Goal: Find specific page/section: Find specific page/section

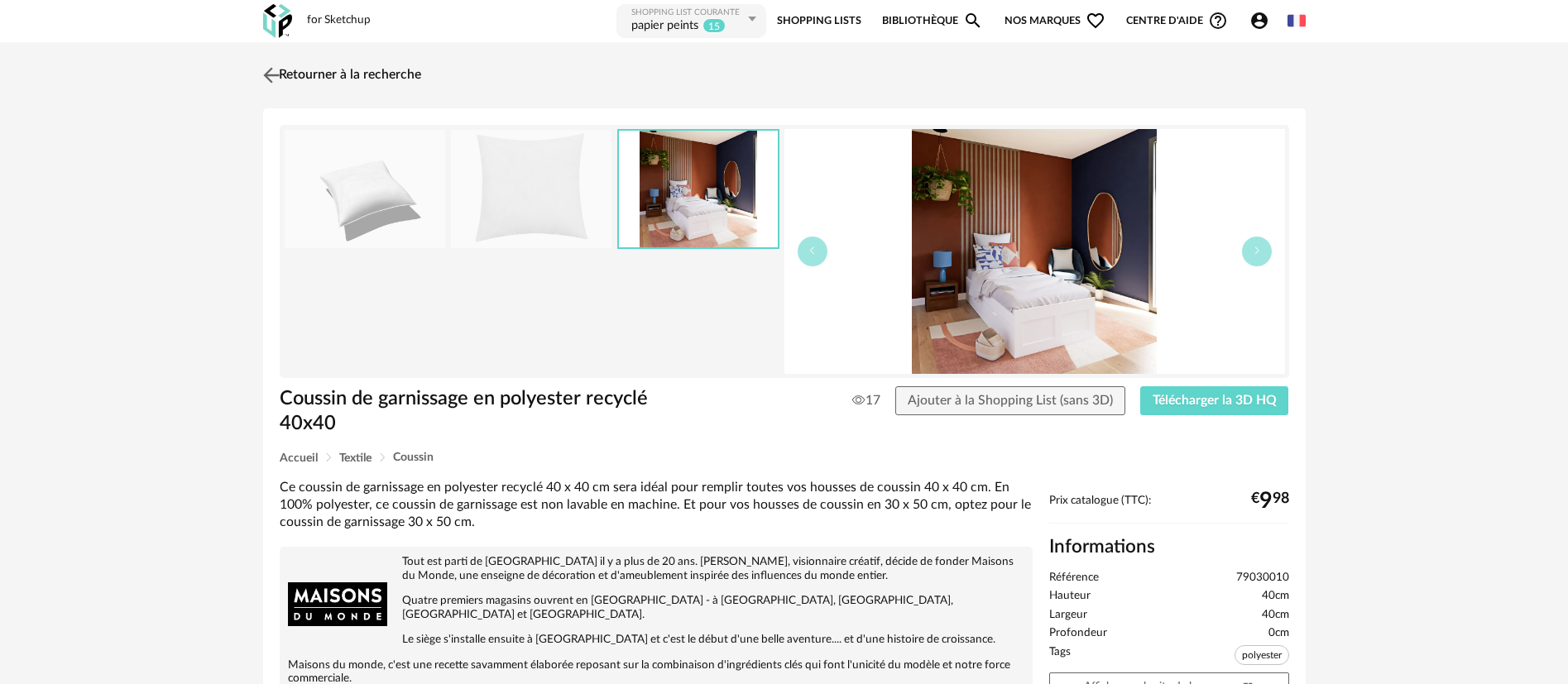
click at [403, 67] on link "Retourner à la recherche" at bounding box center [340, 74] width 162 height 36
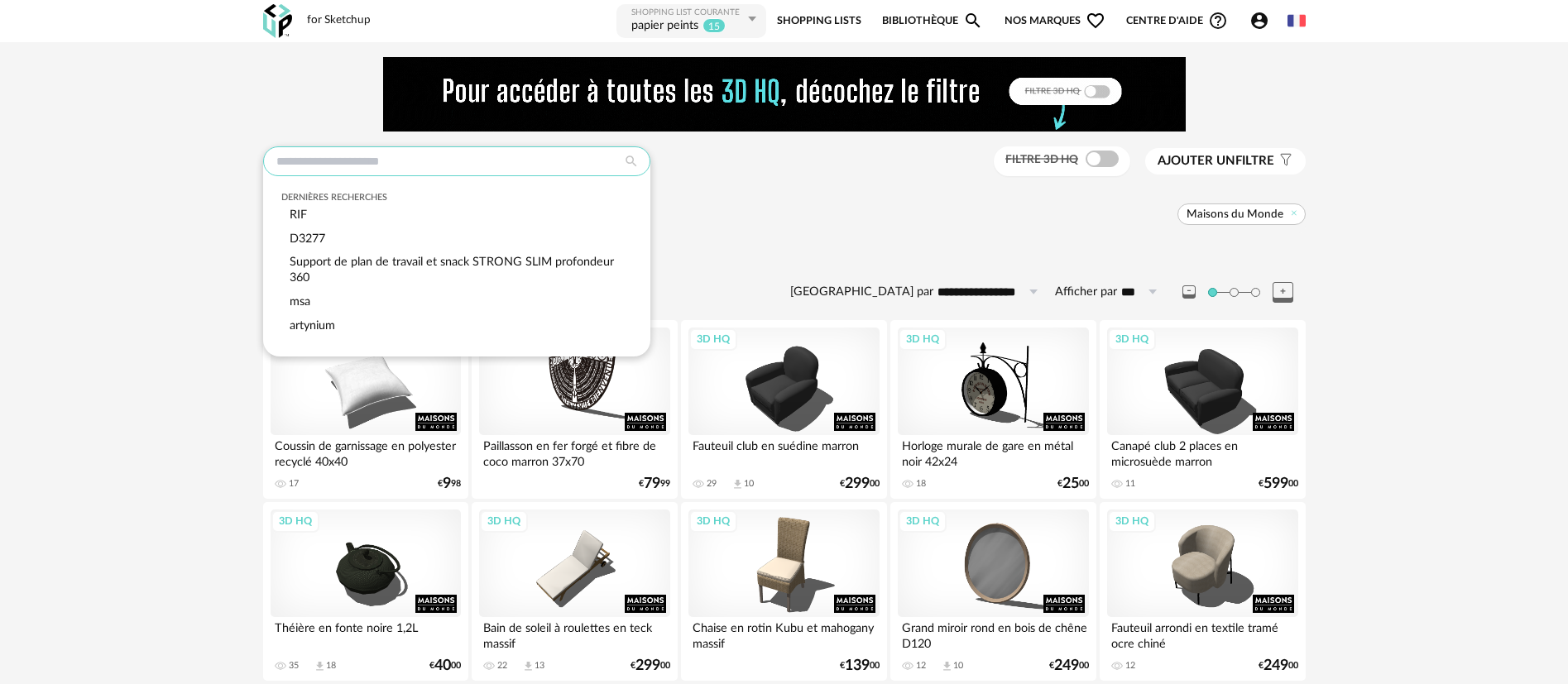
click at [404, 152] on input "text" at bounding box center [457, 161] width 387 height 30
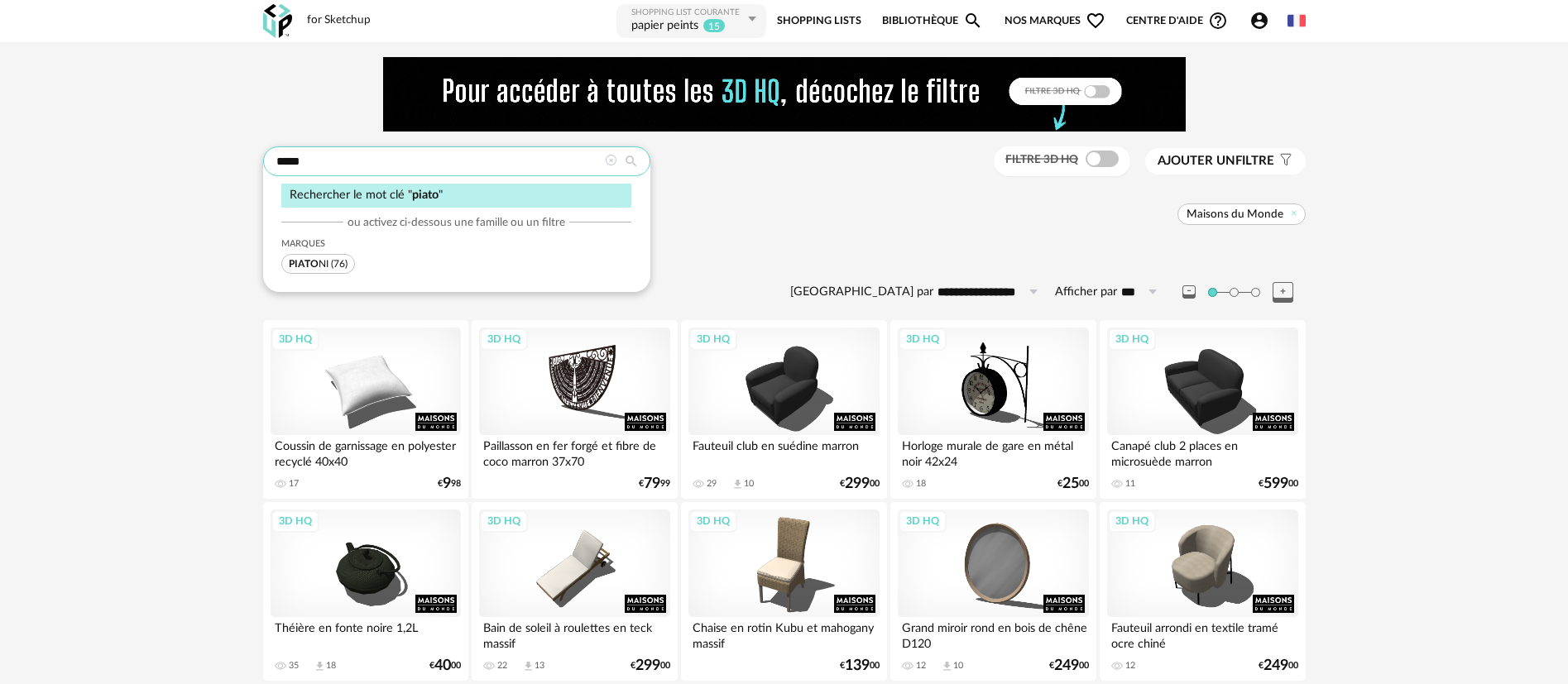
type input "*****"
click at [305, 264] on span "PIATO" at bounding box center [303, 264] width 30 height 10
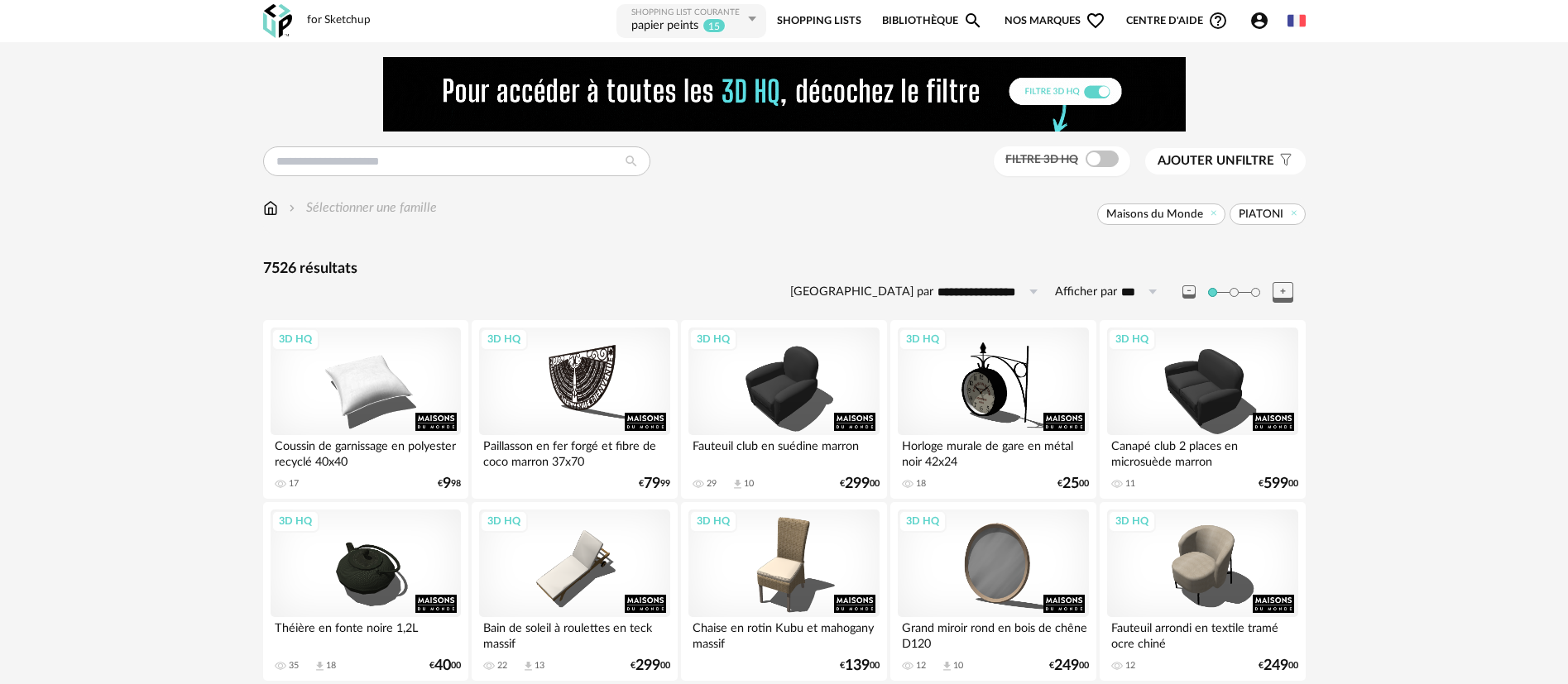
scroll to position [3, 0]
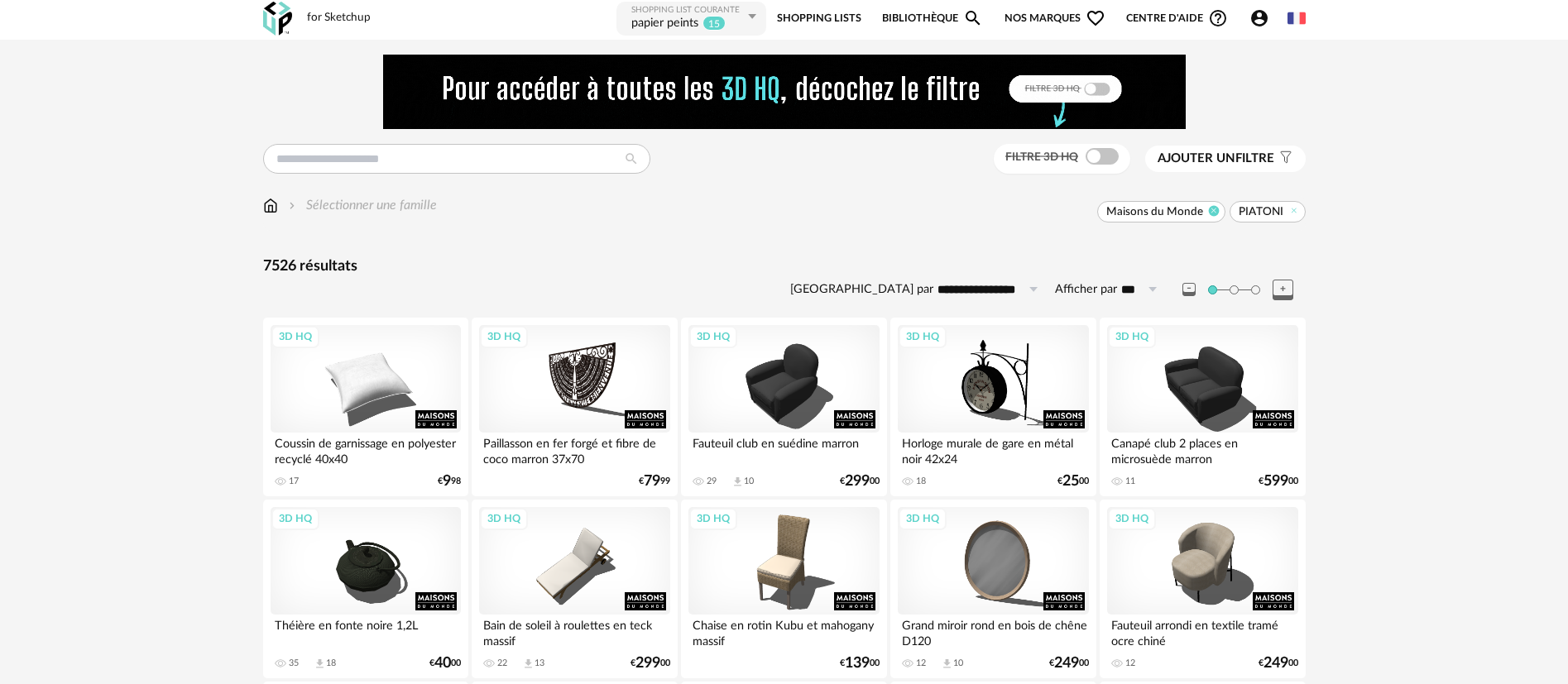
click at [1212, 213] on icon at bounding box center [1214, 210] width 11 height 11
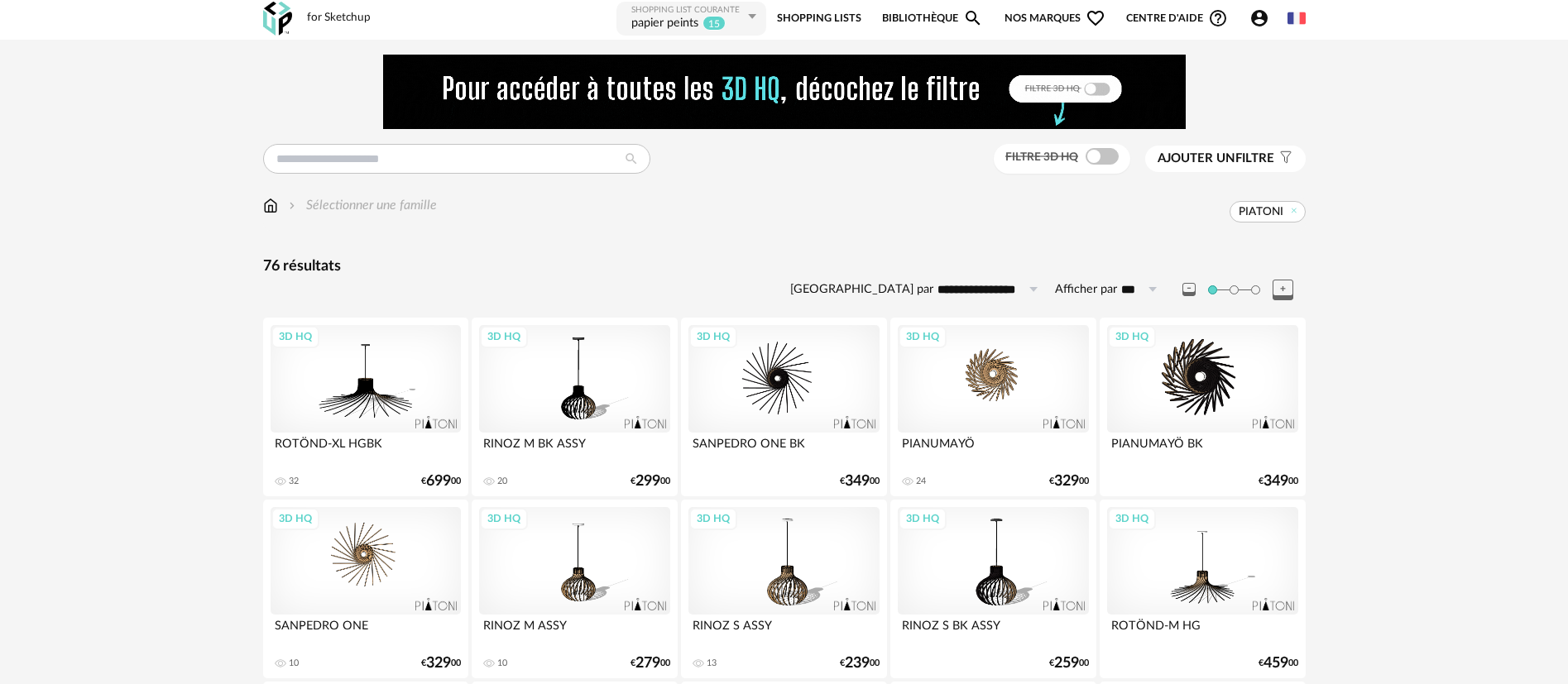
click at [995, 378] on div "3D HQ" at bounding box center [993, 378] width 191 height 108
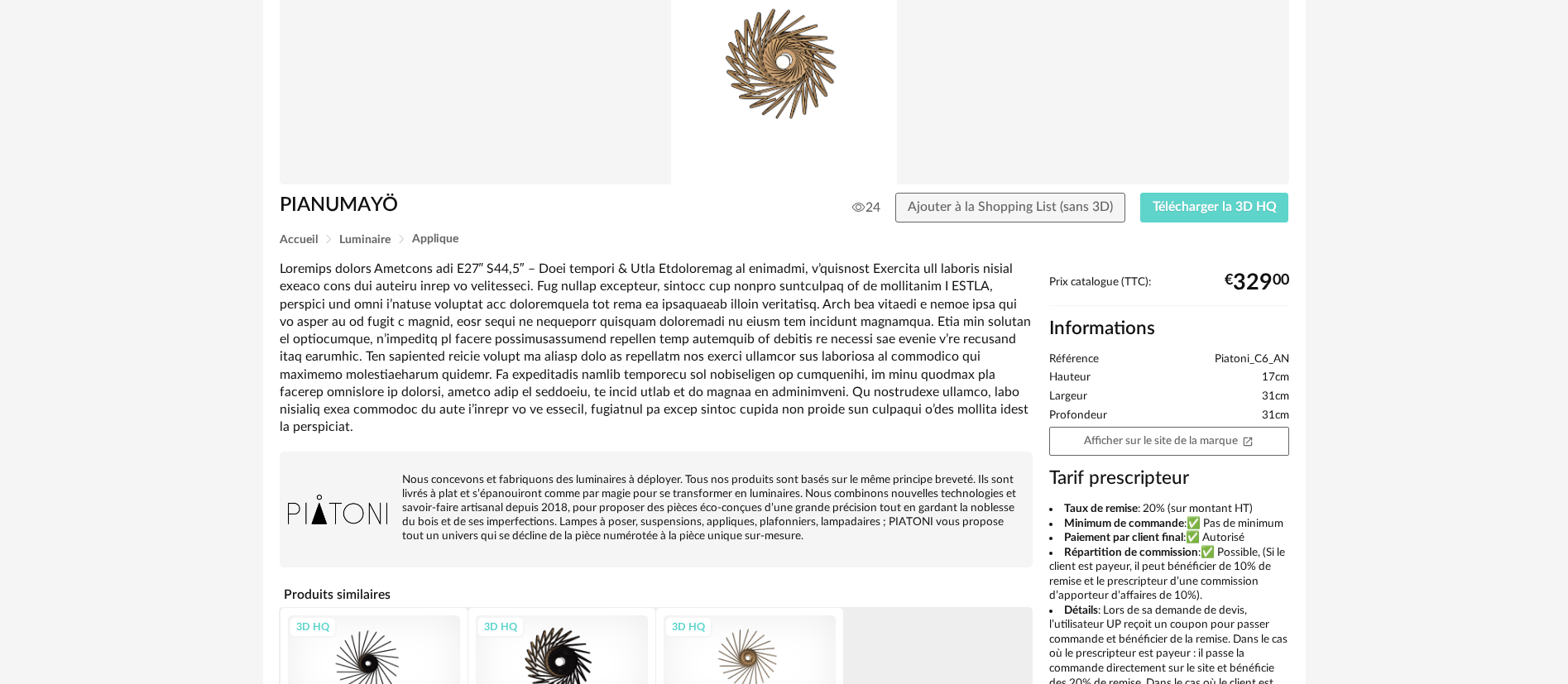
scroll to position [166, 0]
click at [1161, 440] on link "Afficher sur le site de la marque Open In New icon" at bounding box center [1169, 440] width 240 height 29
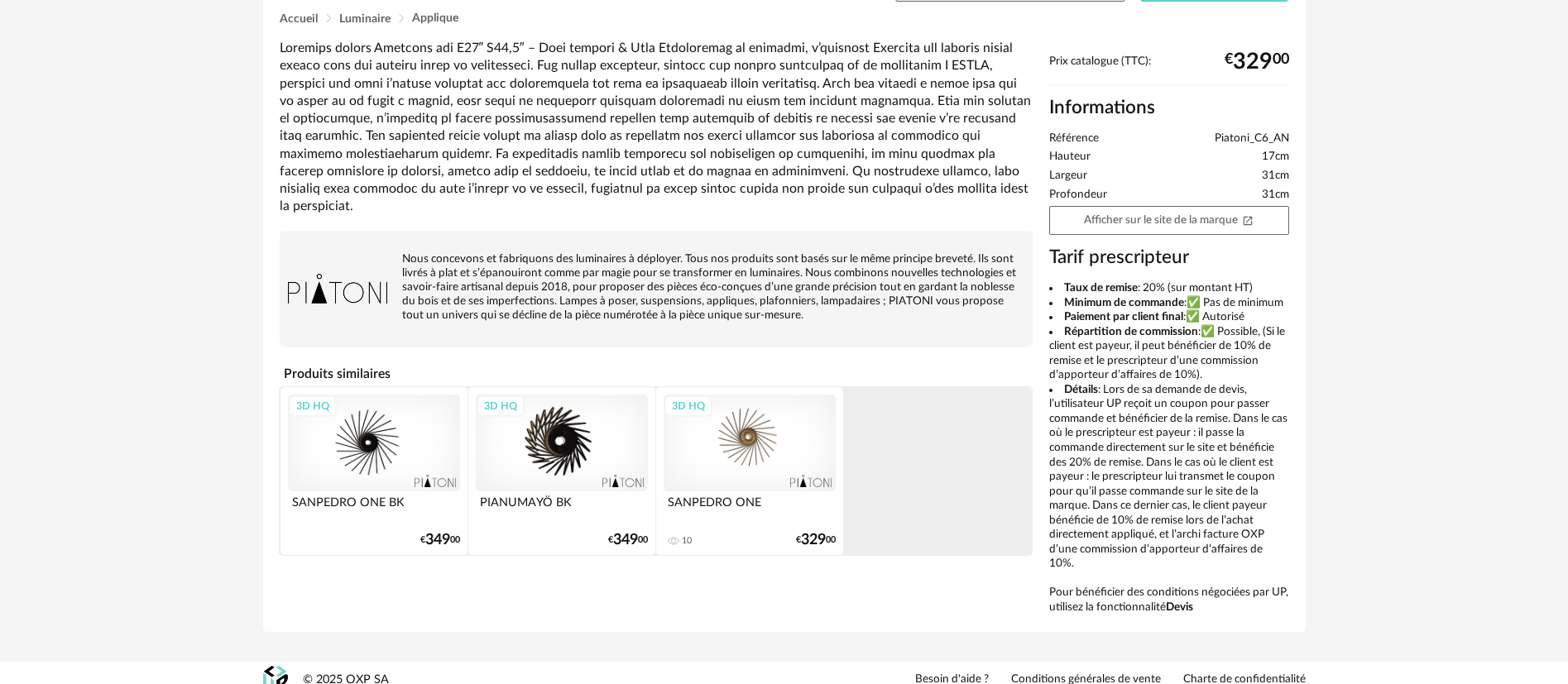
scroll to position [0, 0]
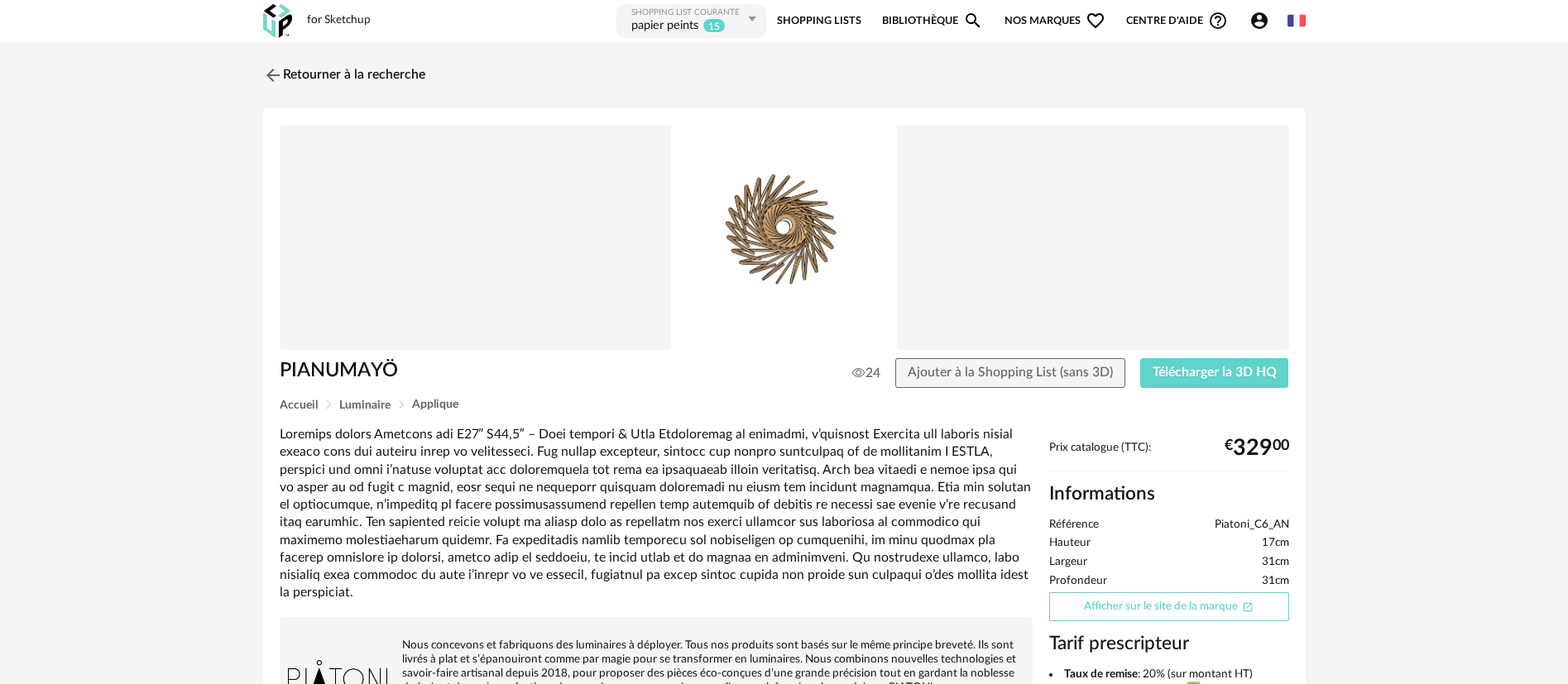
click at [1110, 608] on link "Afficher sur le site de la marque Open In New icon" at bounding box center [1169, 606] width 240 height 29
click at [301, 75] on link "Retourner à la recherche" at bounding box center [340, 74] width 162 height 36
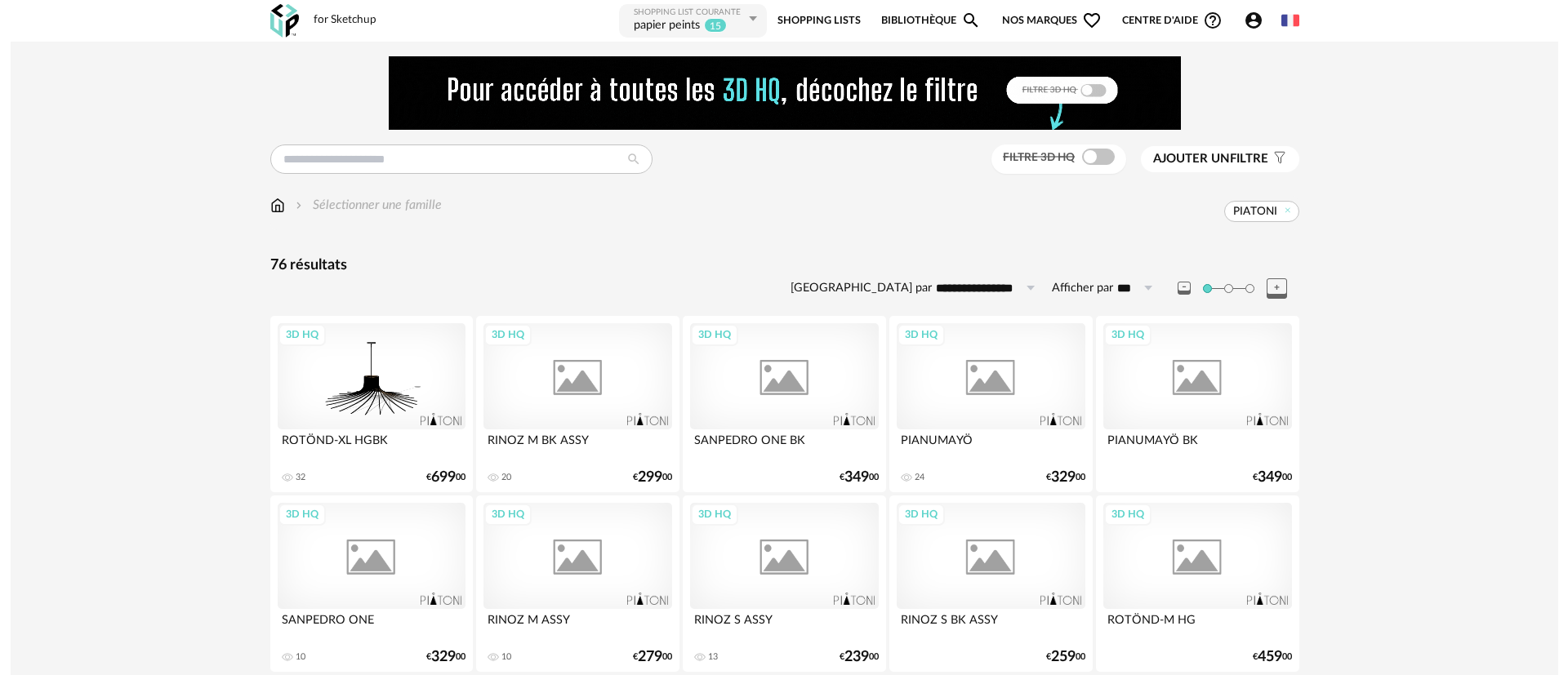
scroll to position [3, 0]
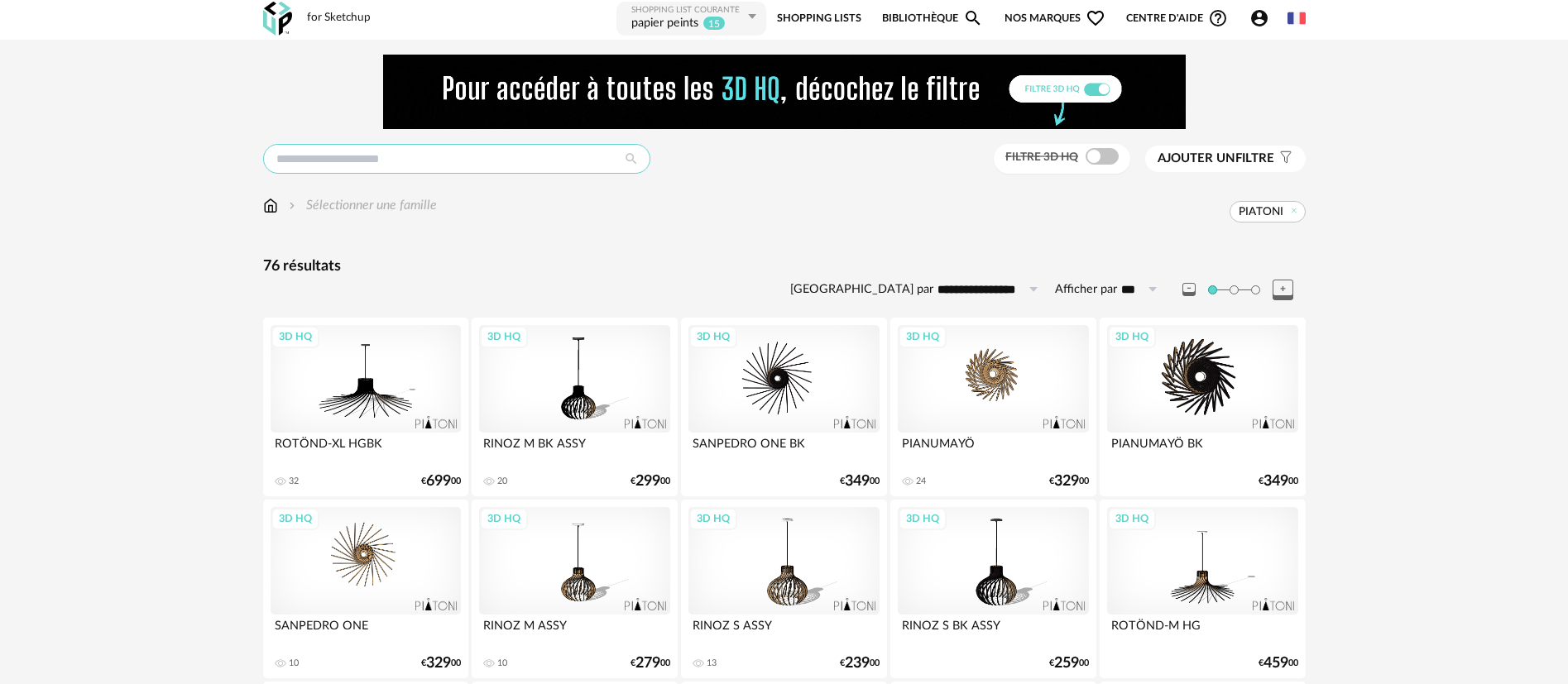
click at [352, 163] on input "text" at bounding box center [457, 158] width 387 height 30
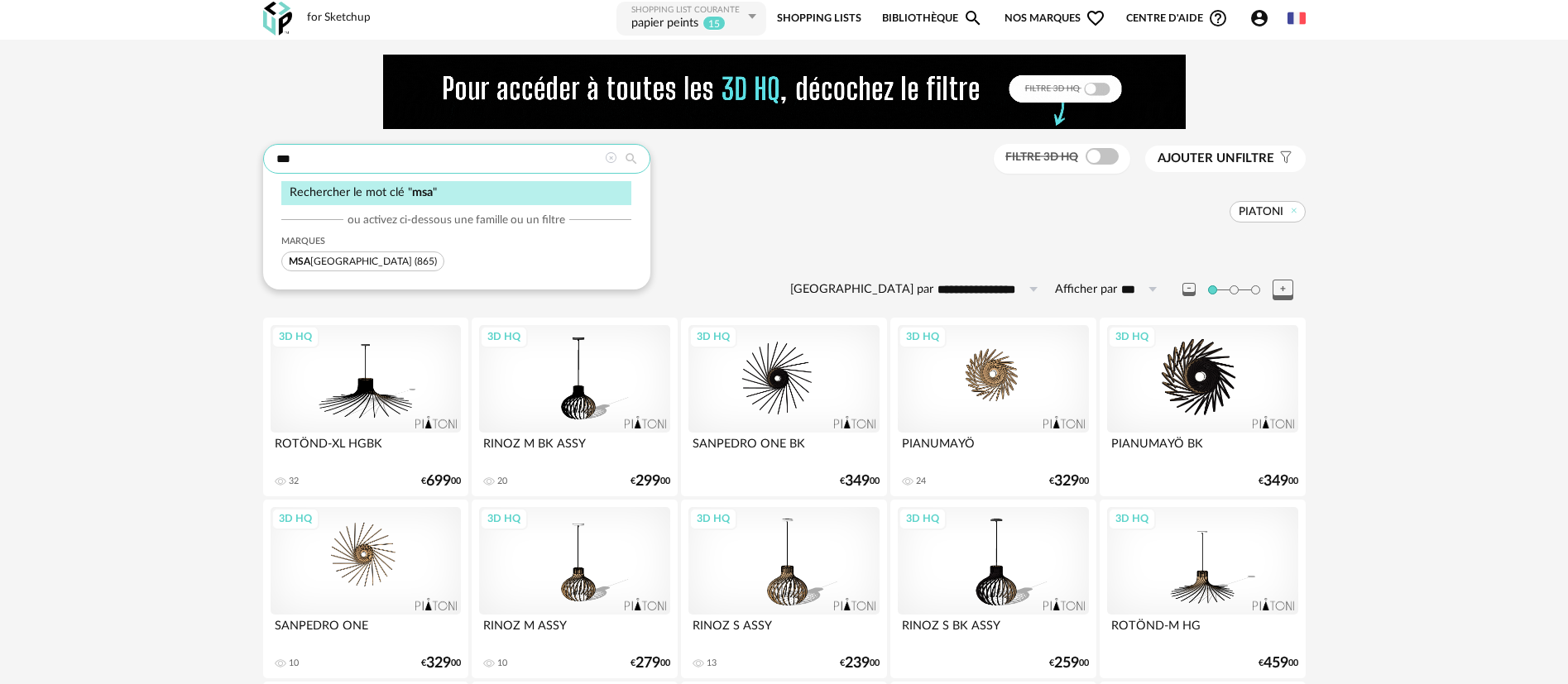
type input "***"
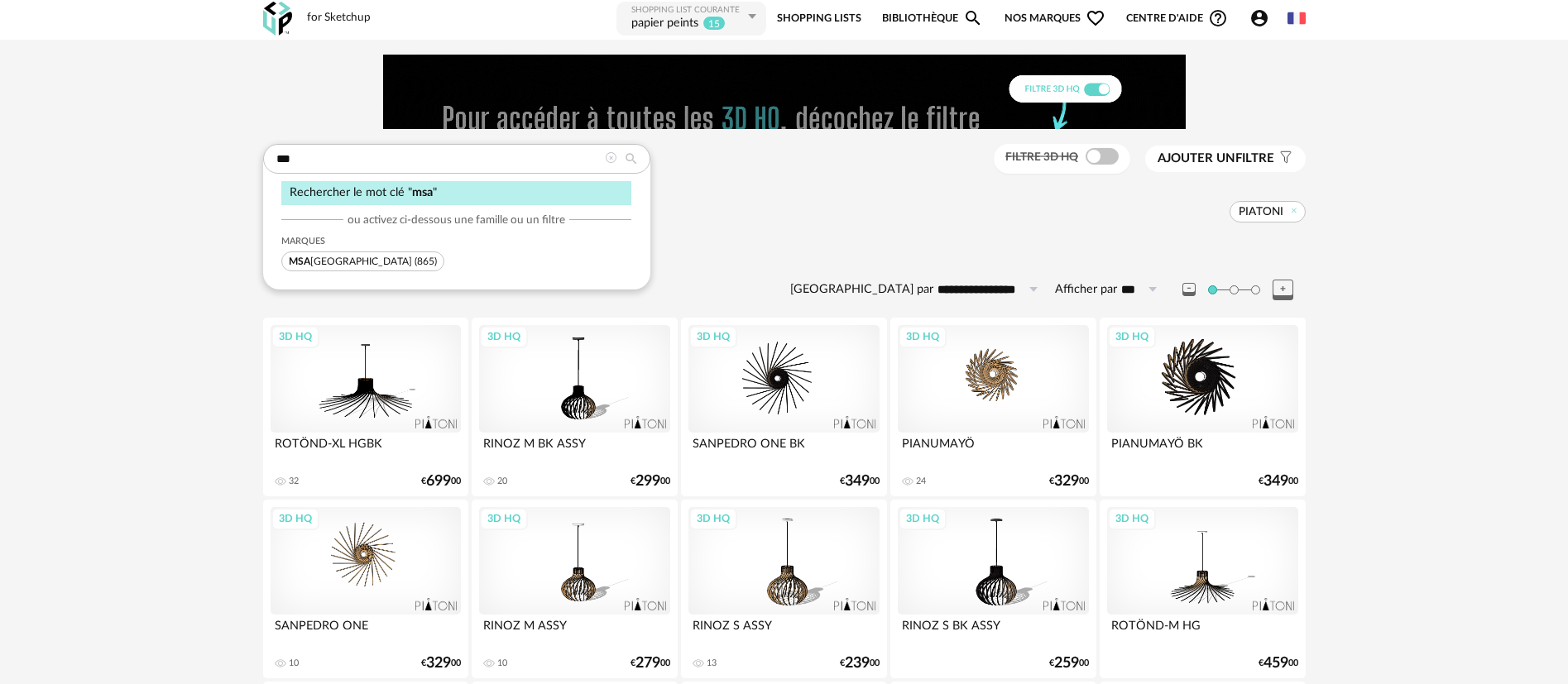
click at [414, 256] on span "(865)" at bounding box center [425, 262] width 22 height 10
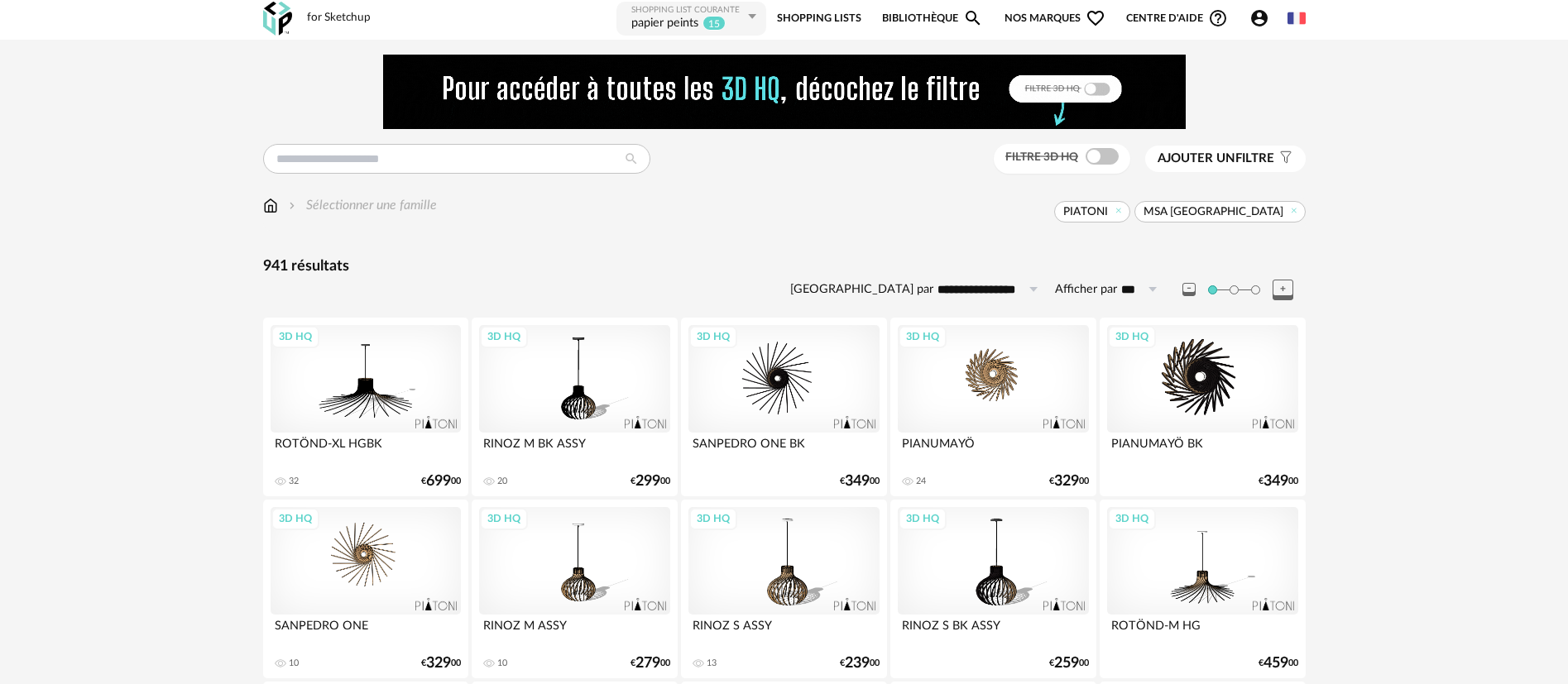
click at [1048, 15] on span "Nos marques Heart Outline icon" at bounding box center [1055, 19] width 101 height 37
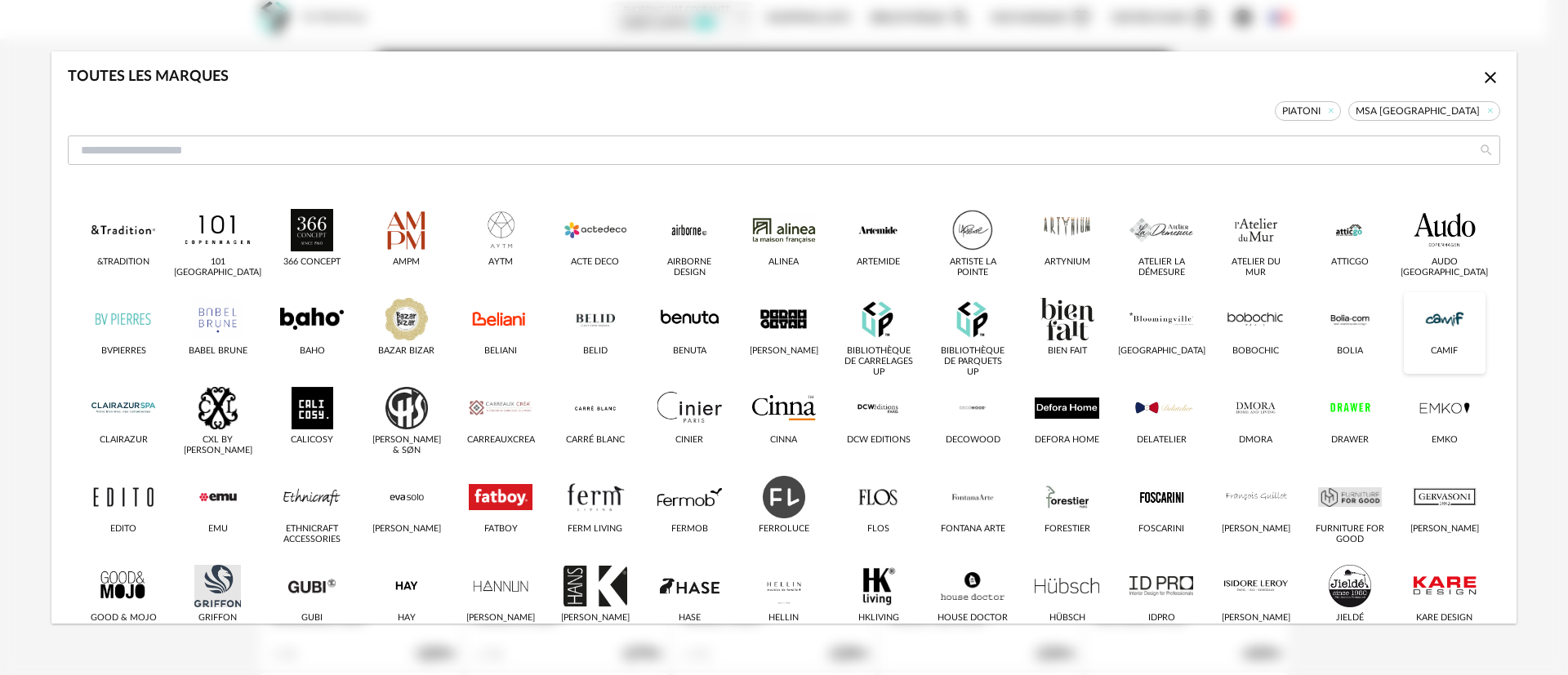
click at [1417, 320] on div "dialog" at bounding box center [1444, 319] width 64 height 43
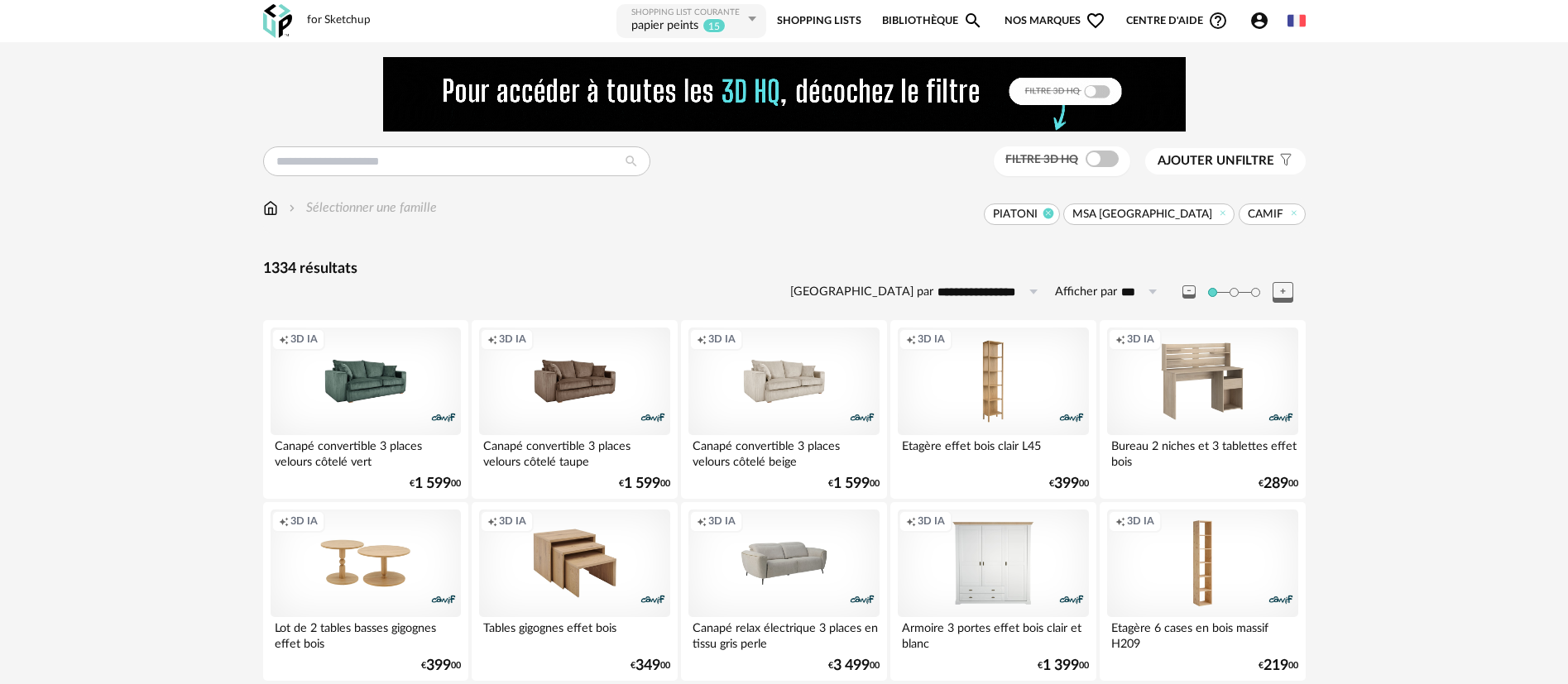
click at [1054, 212] on icon at bounding box center [1048, 212] width 11 height 11
click at [1218, 213] on icon at bounding box center [1223, 212] width 11 height 11
